Goal: Understand process/instructions: Learn how to perform a task or action

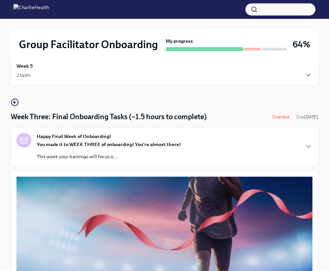
scroll to position [13, 0]
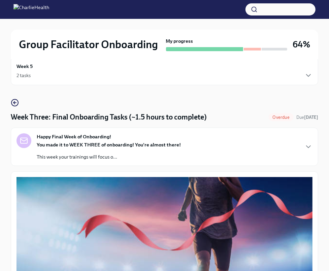
click at [44, 69] on div "Week 5 2 tasks" at bounding box center [165, 71] width 296 height 17
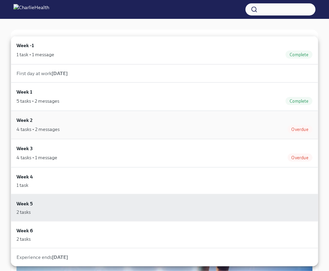
click at [44, 126] on div "4 tasks • 2 messages" at bounding box center [38, 129] width 43 height 7
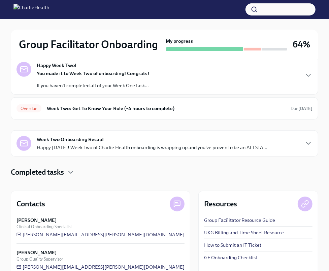
scroll to position [72, 0]
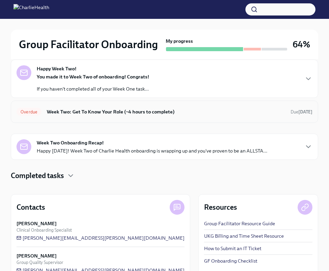
click at [89, 109] on h6 "Week Two: Get To Know Your Role (~4 hours to complete)" at bounding box center [166, 111] width 238 height 7
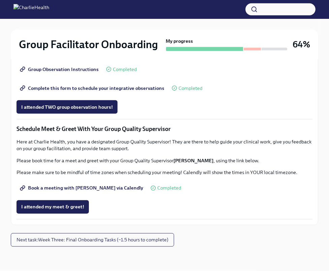
scroll to position [660, 0]
click at [95, 239] on span "Next task : Week Three: Final Onboarding Tasks (~1.5 hours to complete)" at bounding box center [93, 240] width 152 height 7
